Goal: Check status: Check status

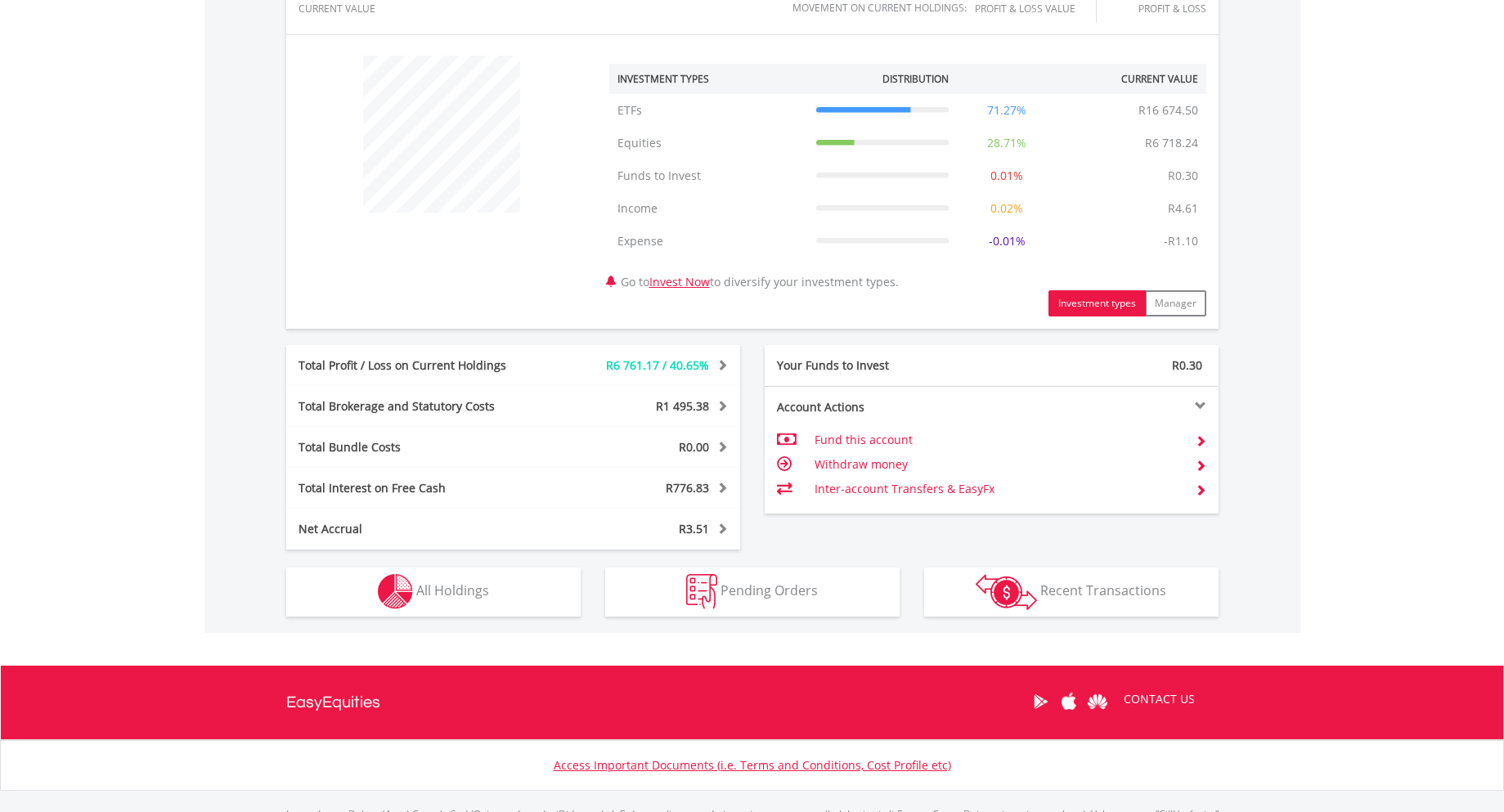
scroll to position [589, 0]
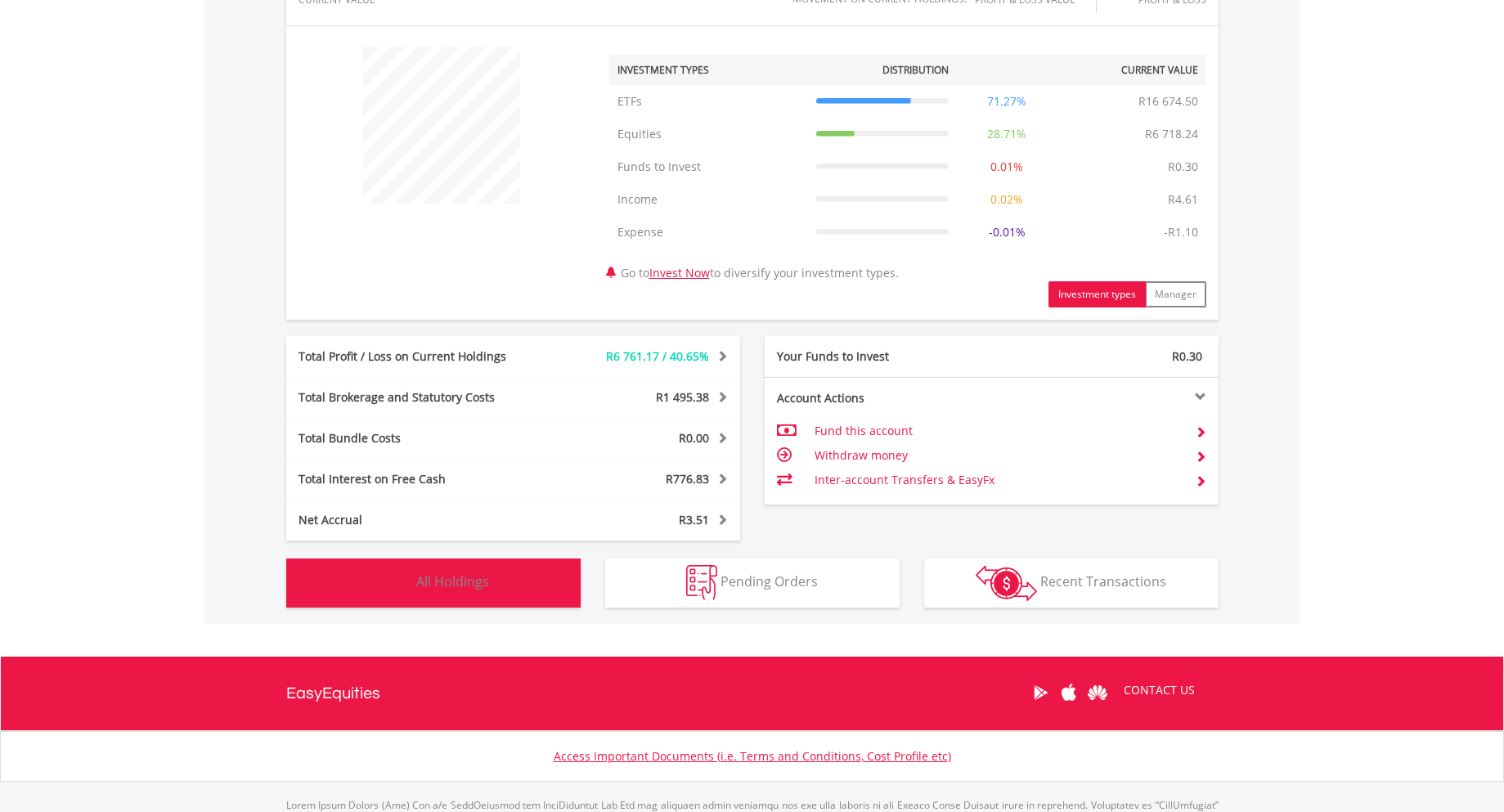
click at [478, 573] on span "All Holdings" at bounding box center [453, 581] width 72 height 18
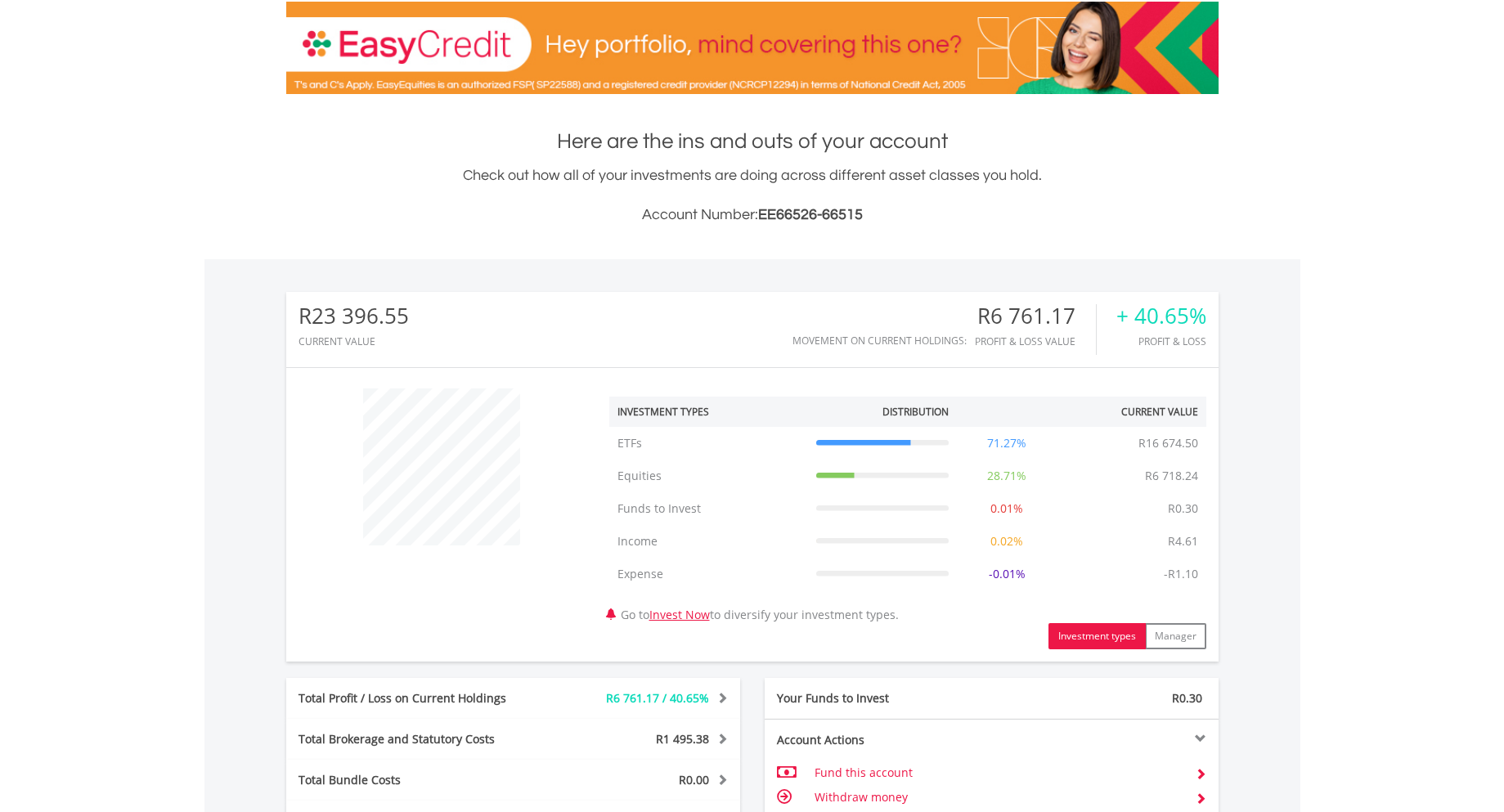
scroll to position [0, 0]
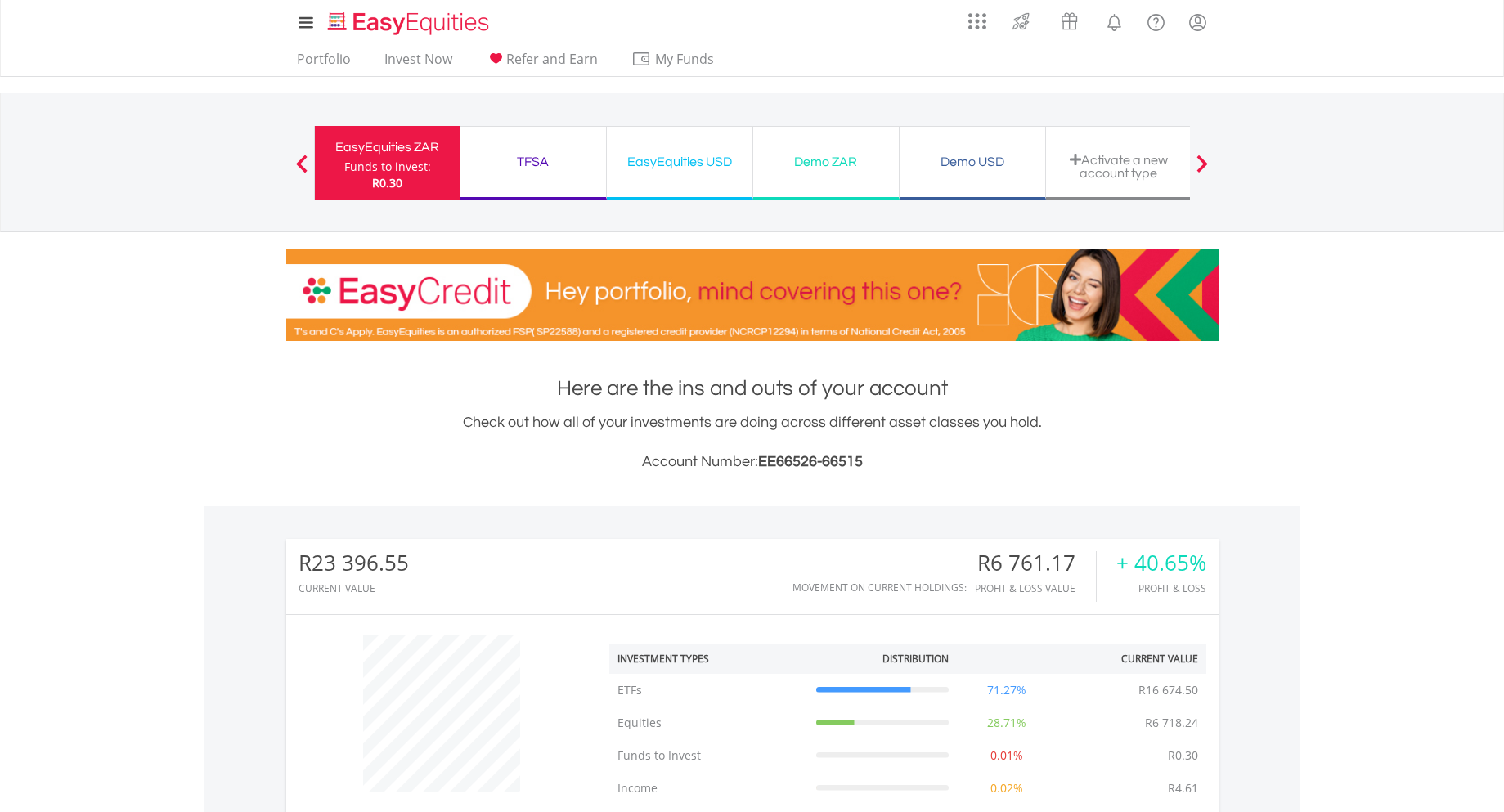
click at [544, 144] on div "TFSA Funds to invest: R0.30" at bounding box center [534, 162] width 147 height 73
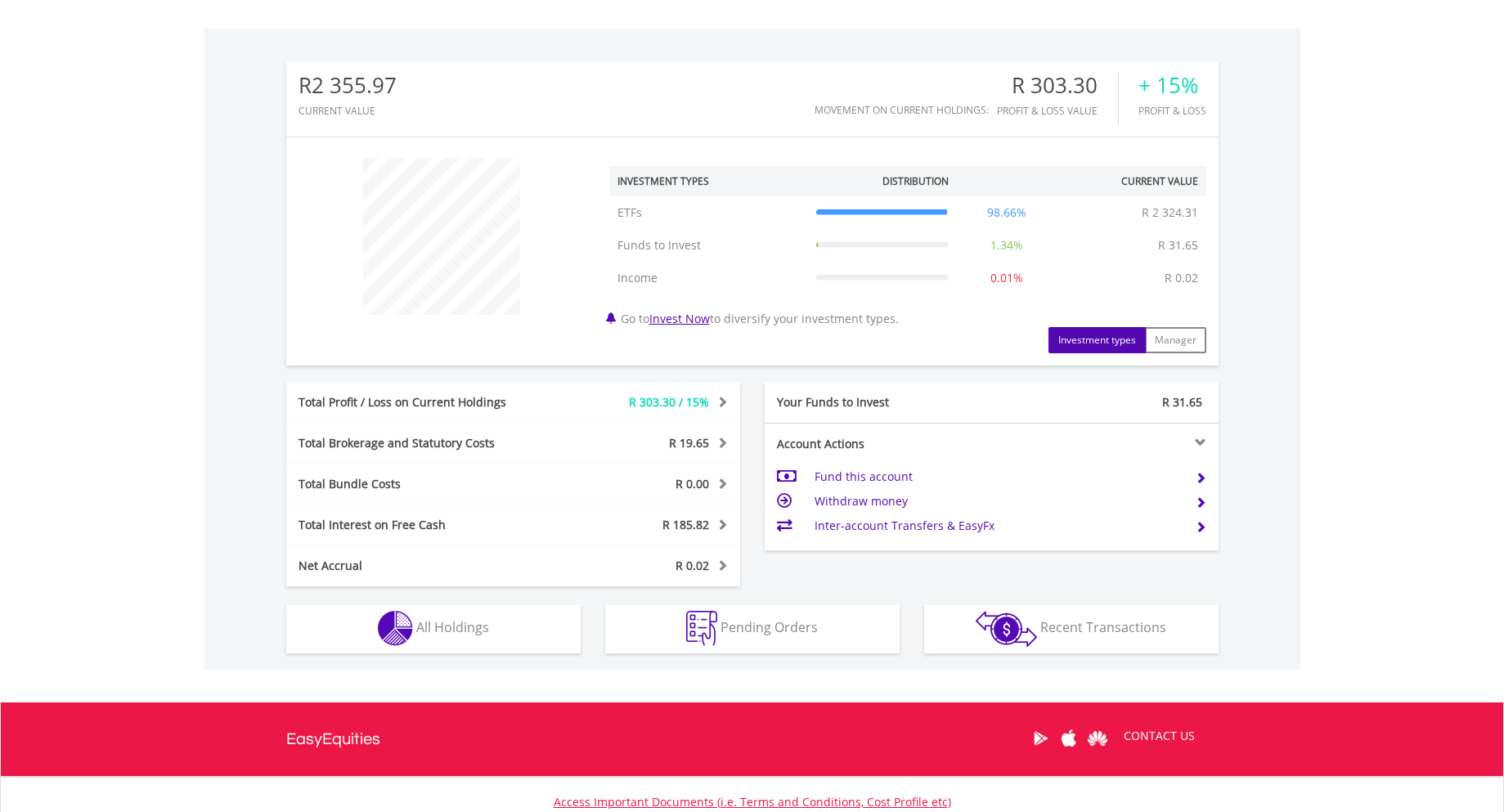
scroll to position [491, 0]
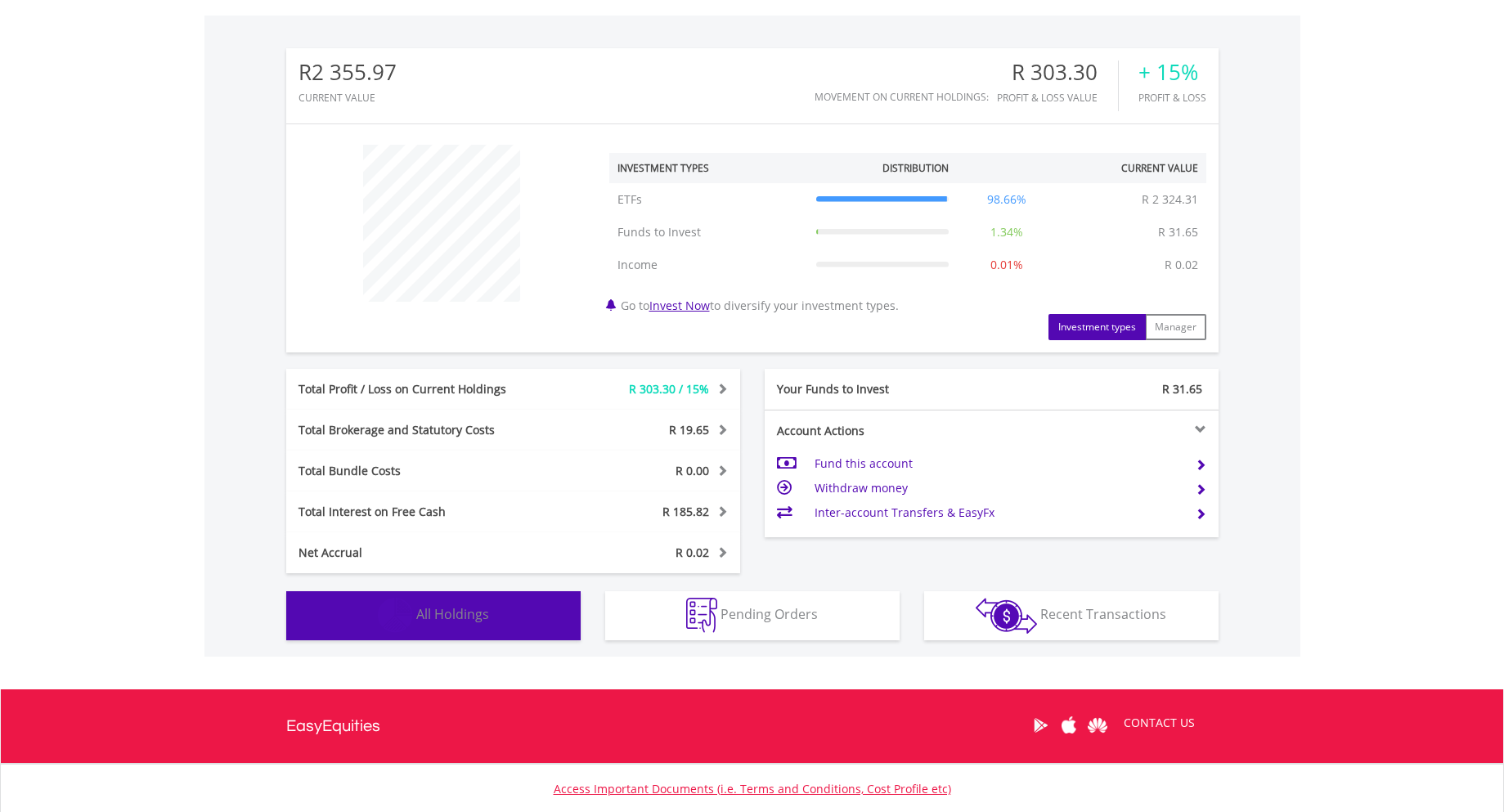
click at [517, 615] on button "Holdings All Holdings" at bounding box center [433, 616] width 295 height 49
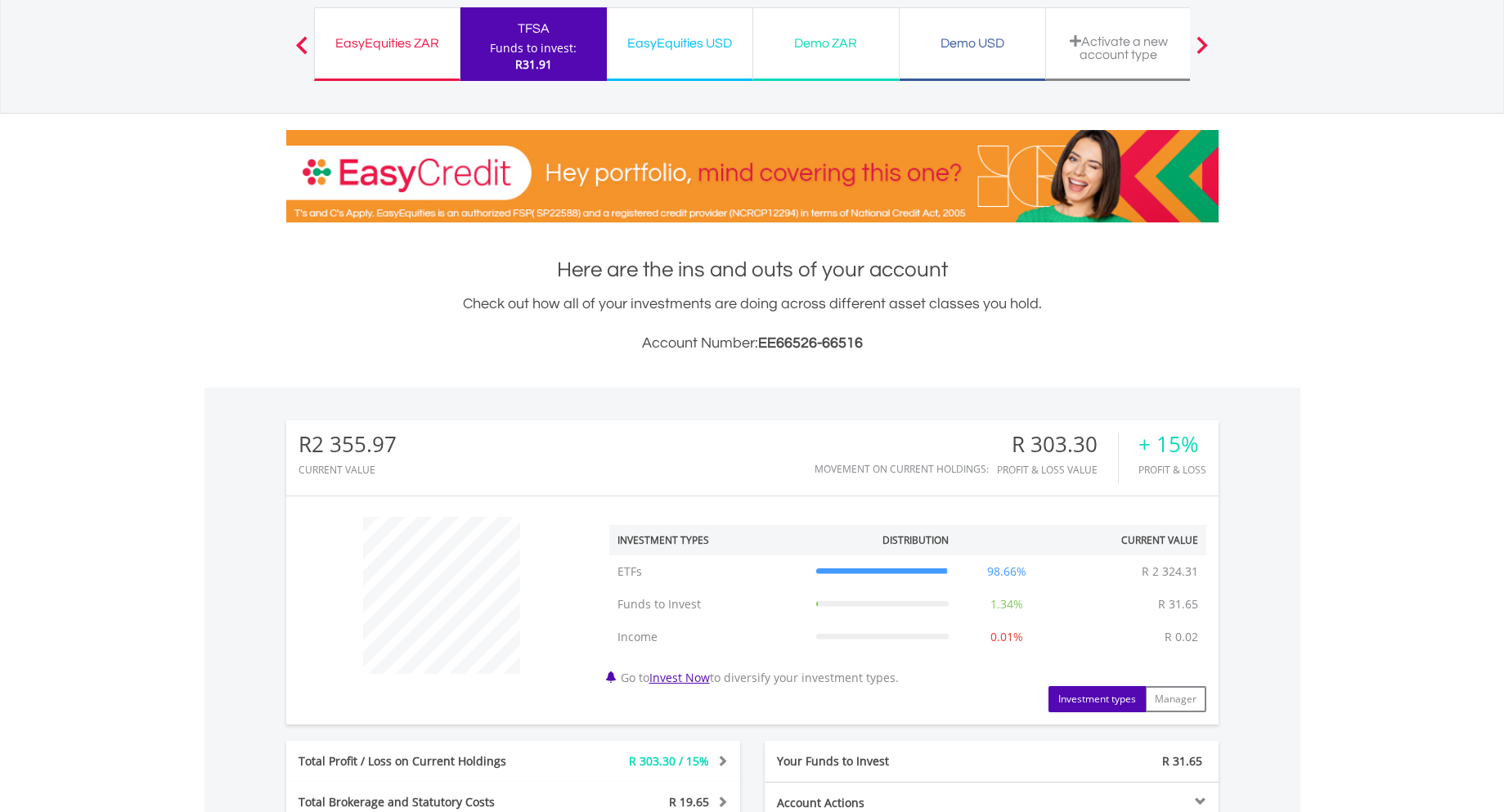
scroll to position [0, 0]
